Goal: Book appointment/travel/reservation

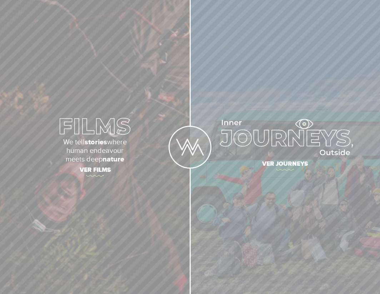
click at [304, 125] on img at bounding box center [285, 137] width 136 height 35
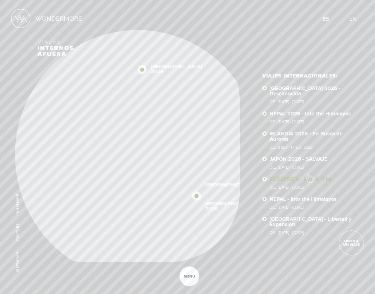
click at [309, 177] on link "SUDÁFRICA - Run & Hike Del [DATE] - [DATE]" at bounding box center [311, 183] width 83 height 13
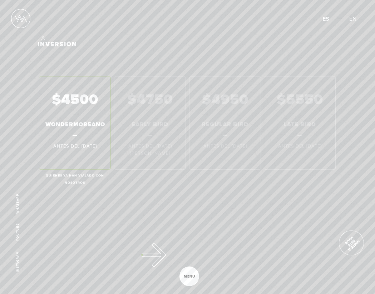
scroll to position [4758, 0]
